Goal: Task Accomplishment & Management: Use online tool/utility

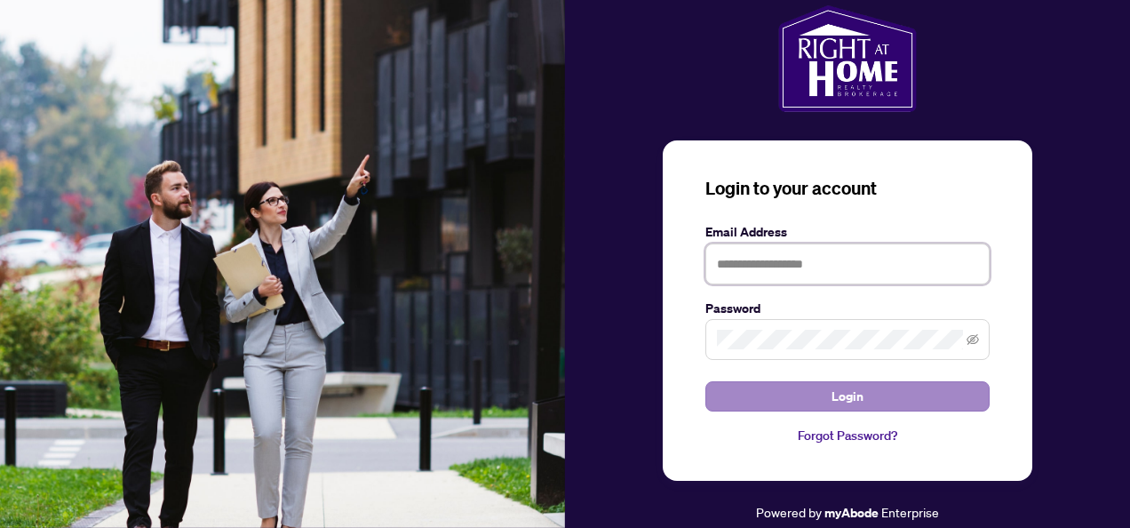
type input "**********"
click at [785, 401] on button "Login" at bounding box center [848, 396] width 284 height 30
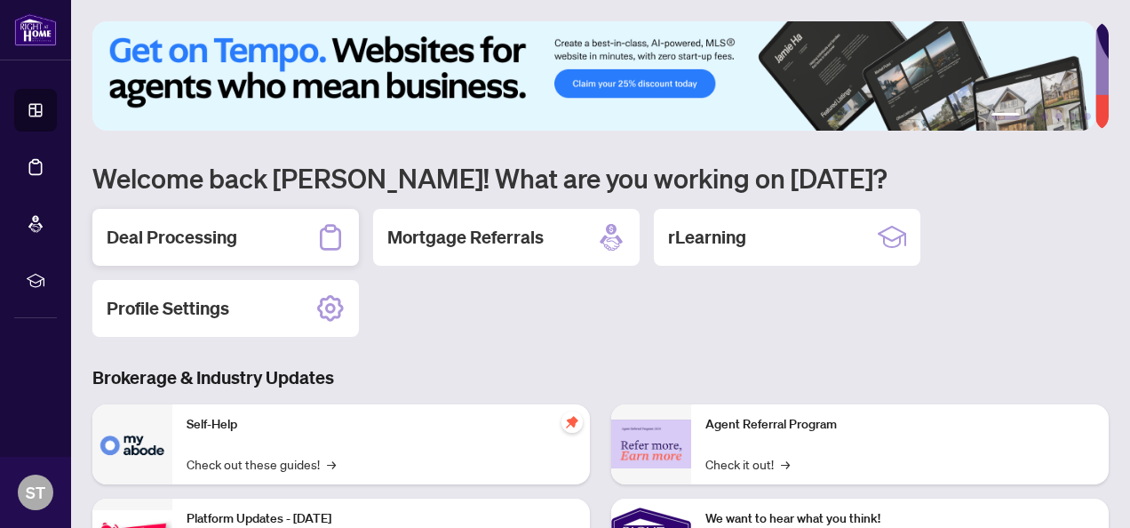
click at [218, 232] on h2 "Deal Processing" at bounding box center [172, 237] width 131 height 25
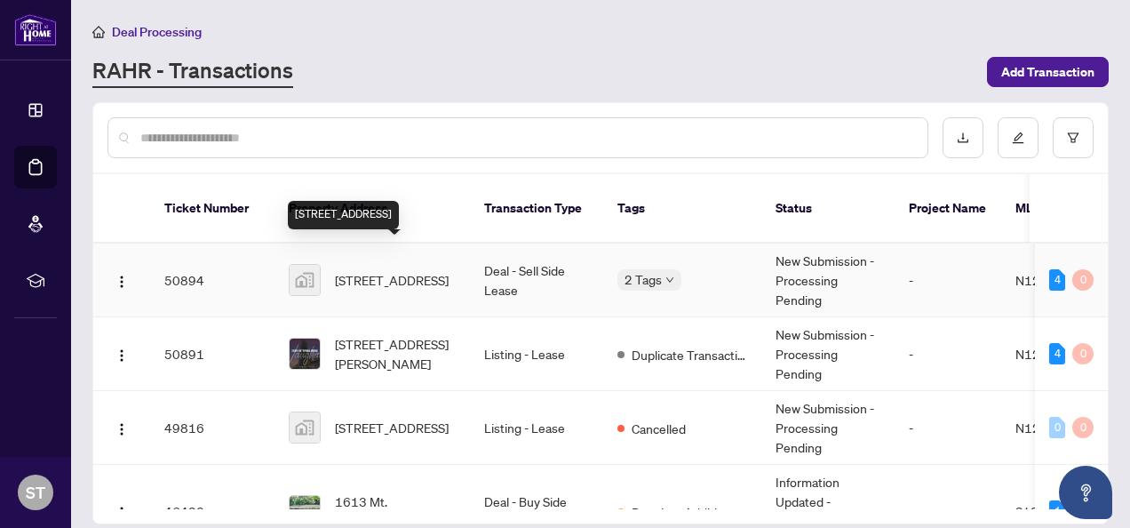
click at [434, 270] on span "[STREET_ADDRESS]" at bounding box center [392, 280] width 114 height 20
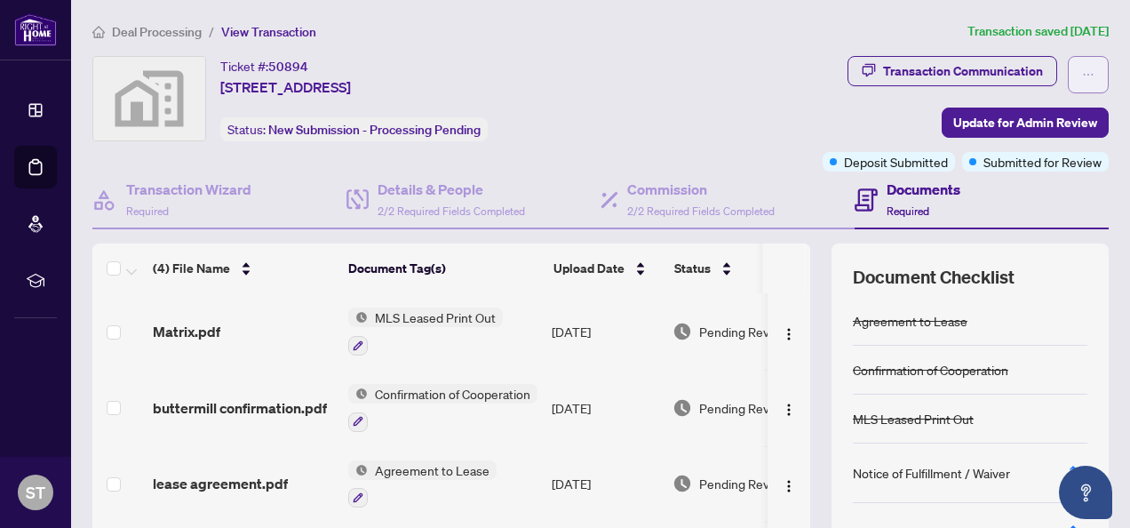
click at [1068, 80] on button "button" at bounding box center [1088, 74] width 41 height 37
click at [866, 111] on div "Transaction Communication Update for Admin Review Deposit Submitted Submitted f…" at bounding box center [884, 114] width 451 height 116
click at [978, 124] on span "Update for Admin Review" at bounding box center [1026, 122] width 144 height 28
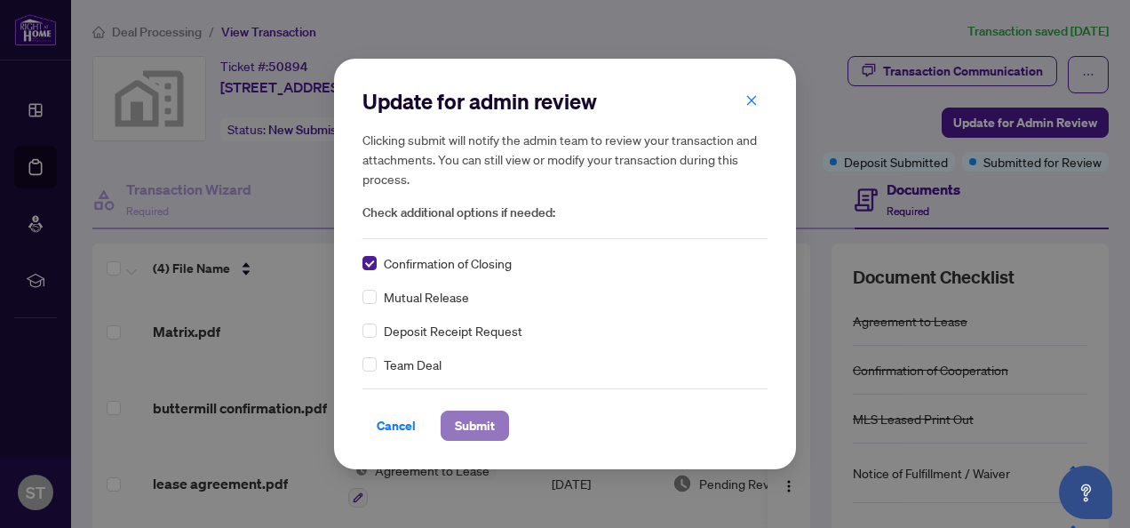
click at [476, 430] on span "Submit" at bounding box center [475, 425] width 40 height 28
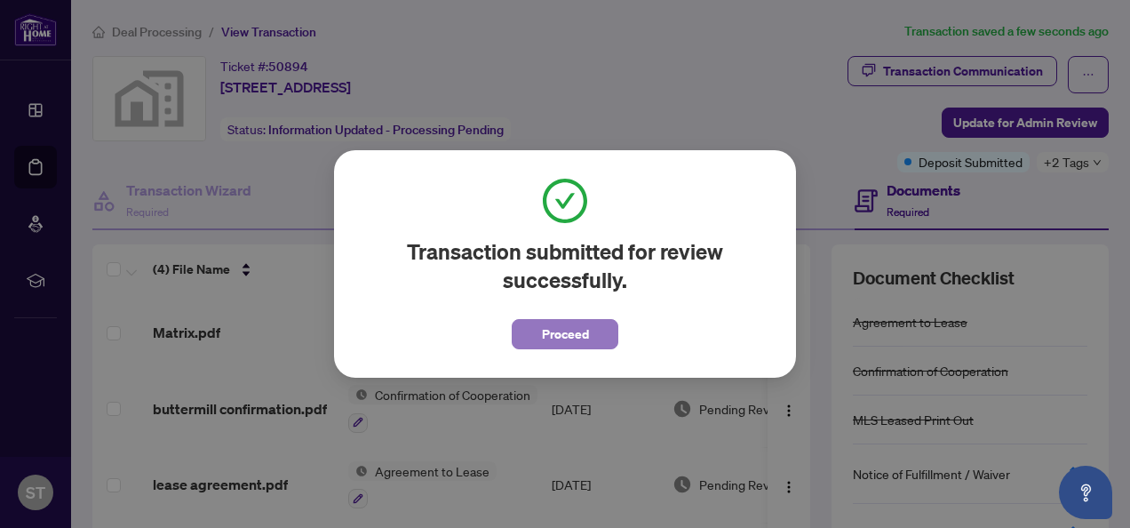
click at [564, 336] on span "Proceed" at bounding box center [565, 334] width 47 height 28
